Goal: Find specific page/section: Find specific page/section

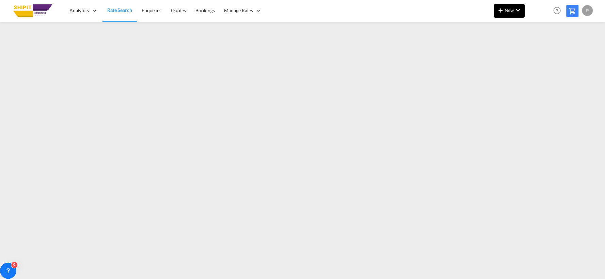
click at [513, 11] on span "New" at bounding box center [510, 9] width 26 height 5
click at [154, 11] on md-backdrop at bounding box center [302, 139] width 605 height 279
click at [154, 11] on span "Enquiries" at bounding box center [152, 10] width 20 height 6
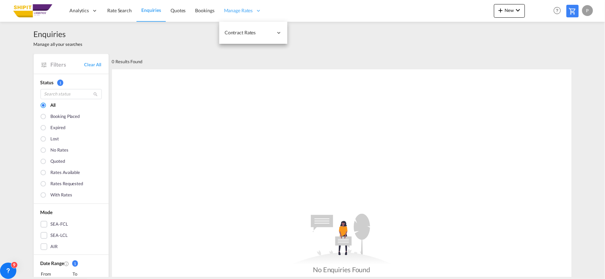
click at [249, 14] on div "Manage Rates" at bounding box center [242, 11] width 47 height 22
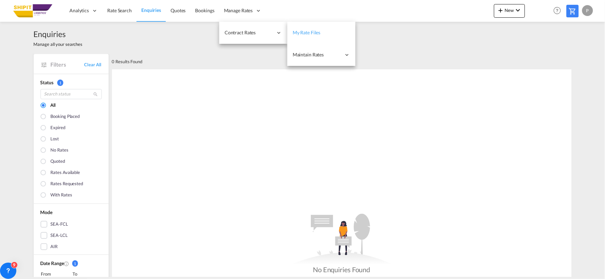
click at [333, 33] on link "My Rate Files" at bounding box center [321, 33] width 68 height 22
